Goal: Information Seeking & Learning: Learn about a topic

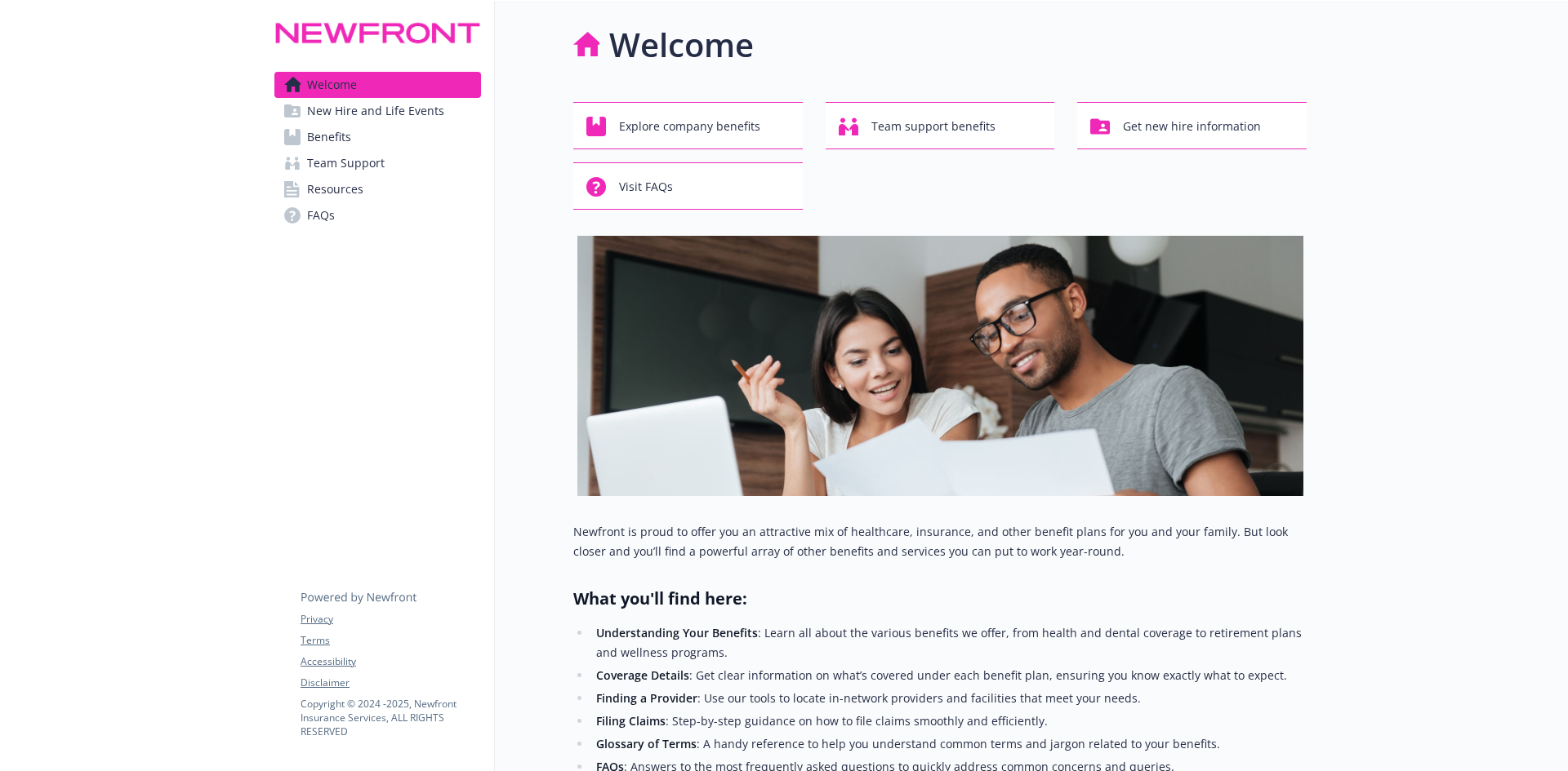
click at [337, 135] on span "Benefits" at bounding box center [328, 137] width 44 height 26
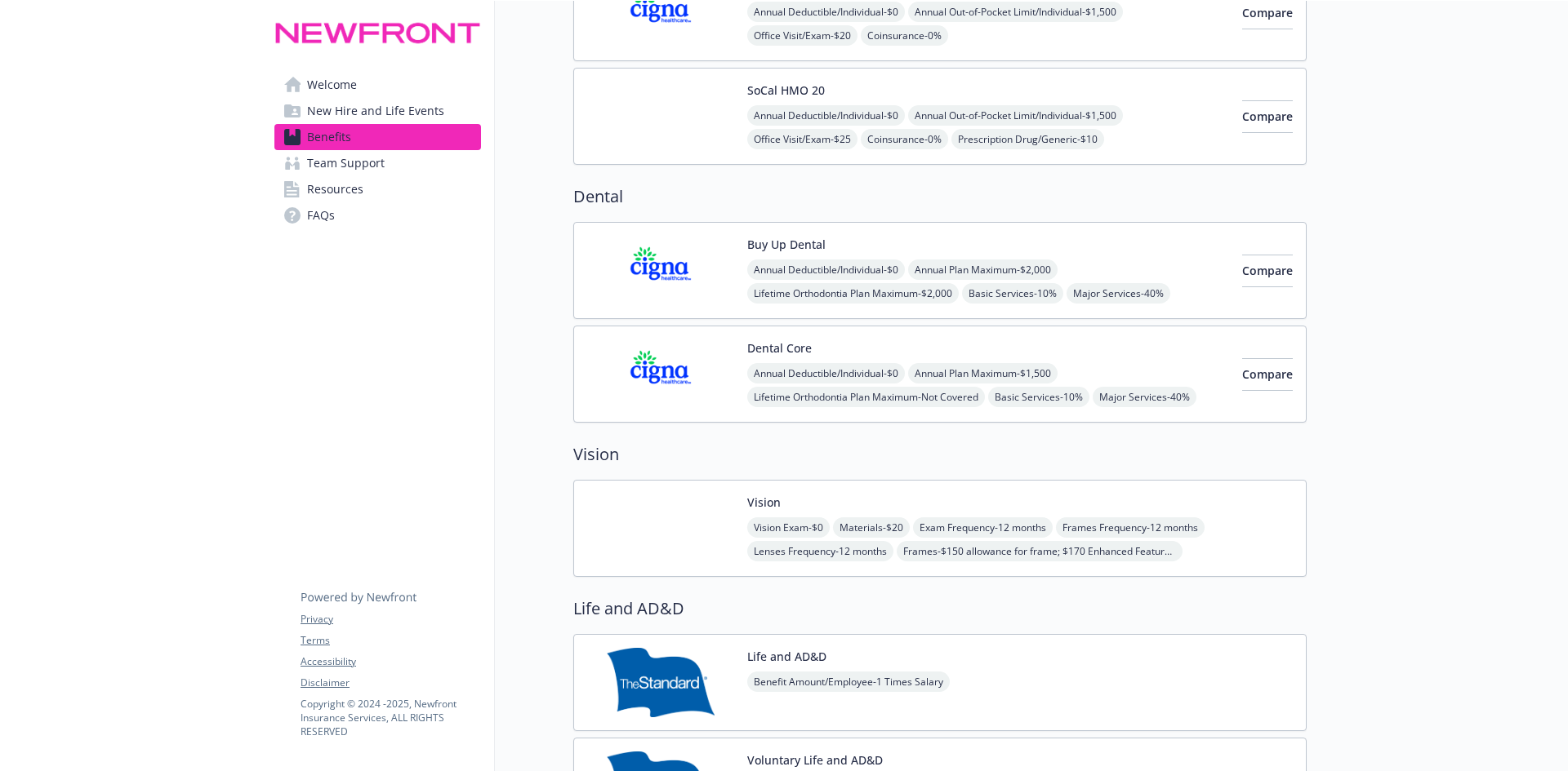
scroll to position [735, 0]
